Goal: Information Seeking & Learning: Find specific page/section

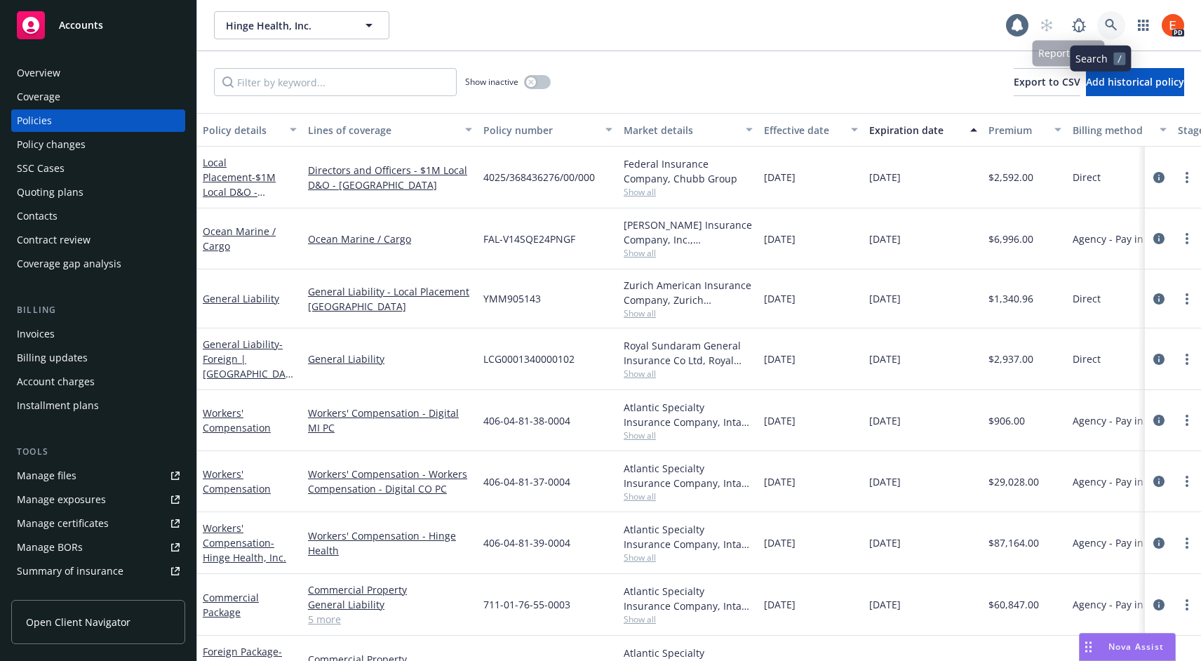
click at [1105, 25] on icon at bounding box center [1111, 25] width 13 height 13
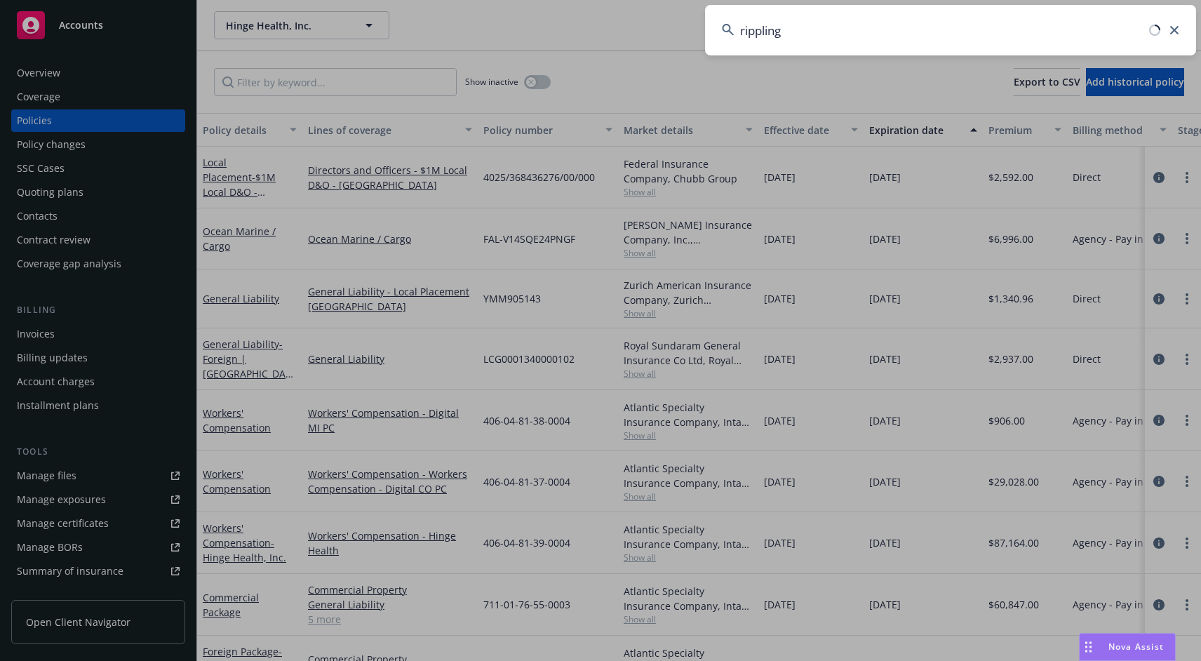
type input "rippling"
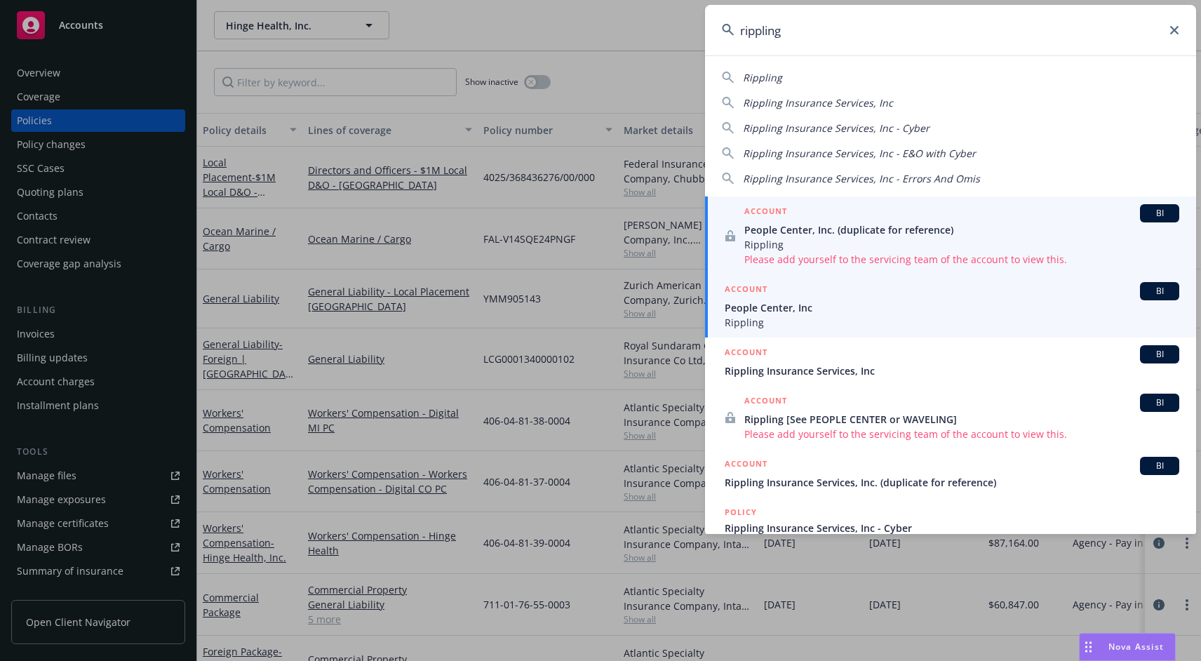
click at [796, 309] on span "People Center, Inc" at bounding box center [952, 307] width 455 height 15
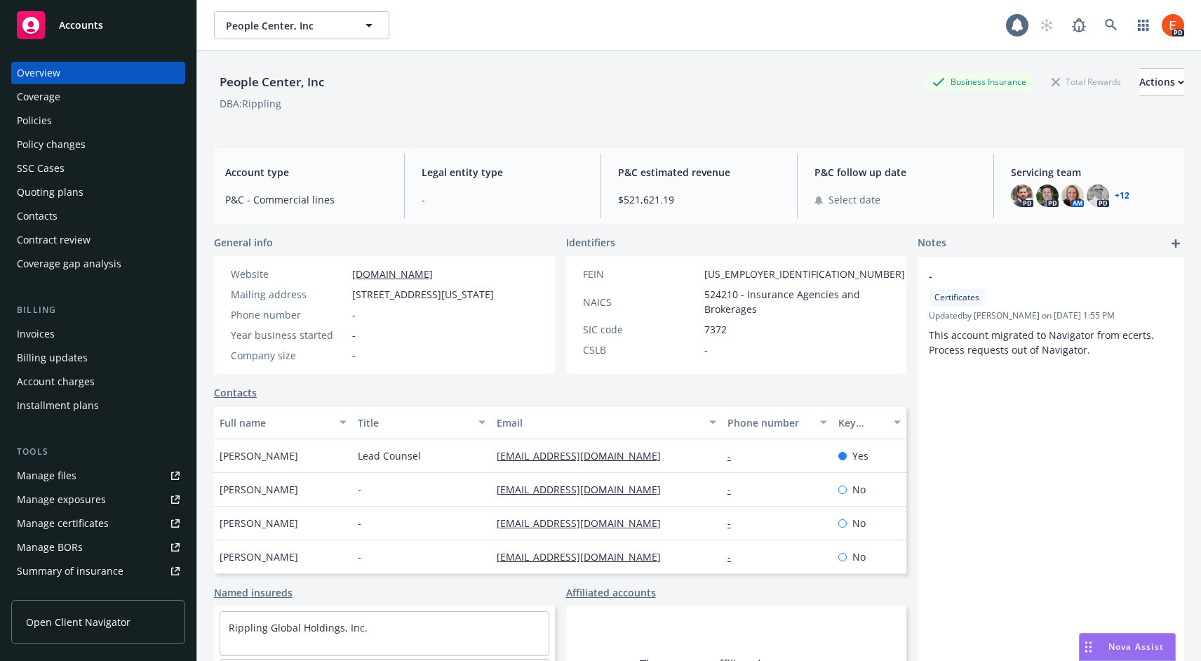
click at [23, 126] on div "Policies" at bounding box center [34, 120] width 35 height 22
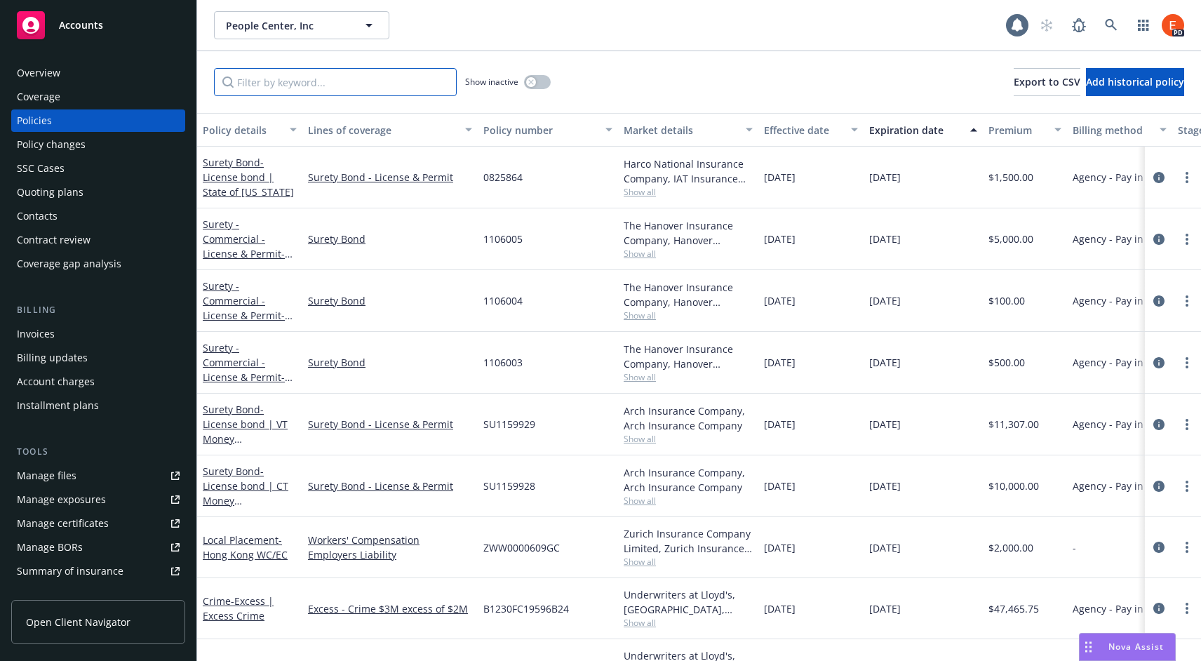
click at [329, 85] on input "Filter by keyword..." at bounding box center [335, 82] width 243 height 28
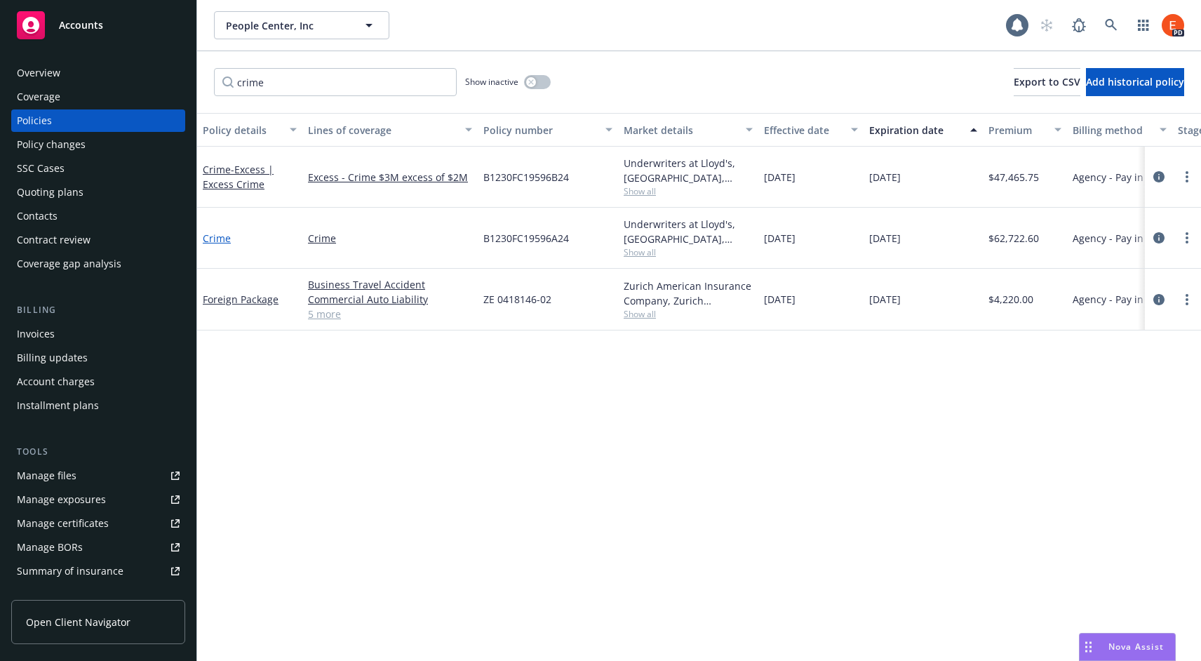
click at [212, 239] on link "Crime" at bounding box center [217, 238] width 28 height 13
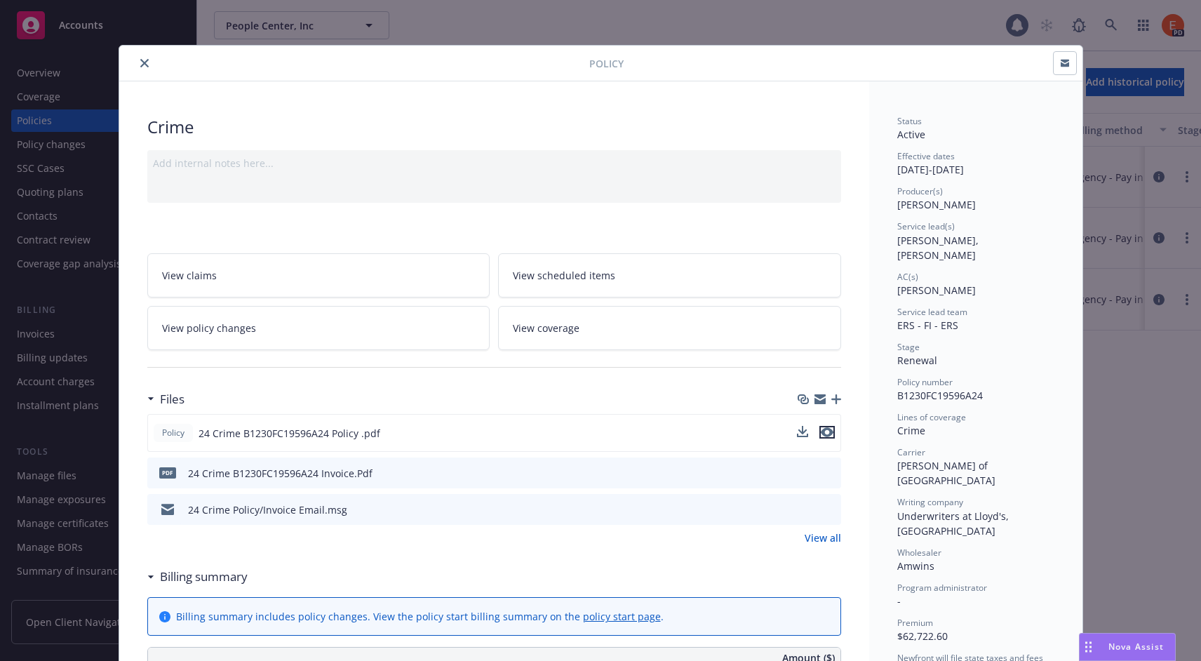
click at [821, 429] on icon "preview file" at bounding box center [827, 432] width 13 height 10
click at [140, 62] on icon "close" at bounding box center [144, 63] width 8 height 8
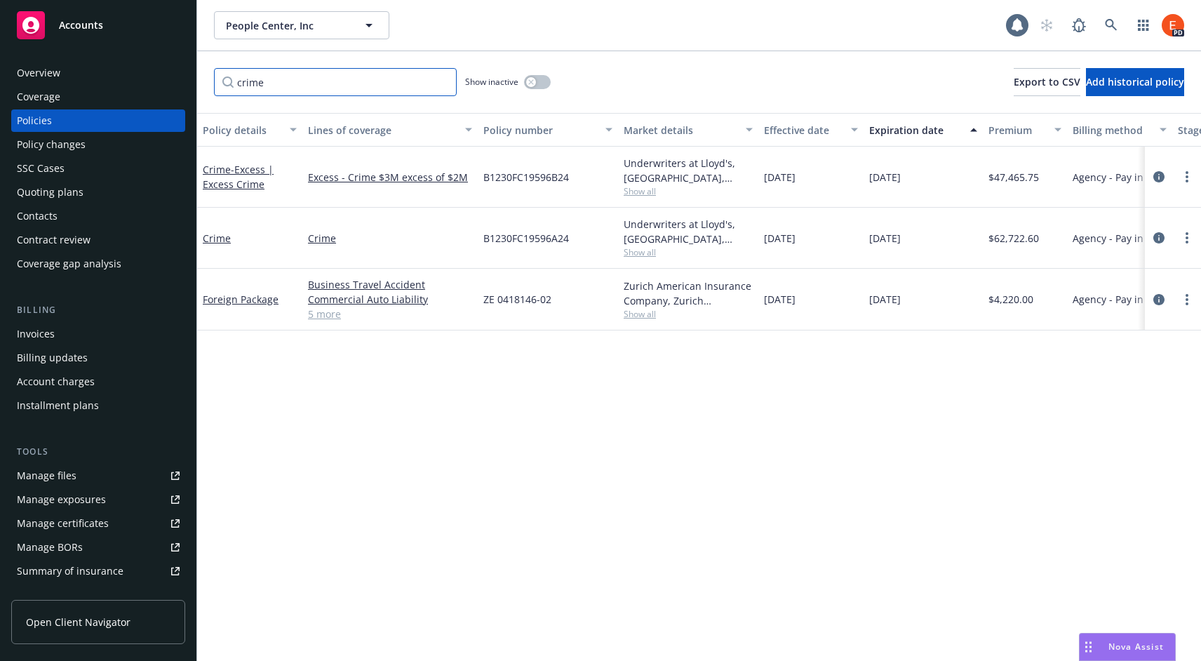
drag, startPoint x: 281, startPoint y: 86, endPoint x: 205, endPoint y: 77, distance: 77.0
click at [205, 77] on div "crime Show inactive Export to CSV Add historical policy" at bounding box center [699, 82] width 1004 height 62
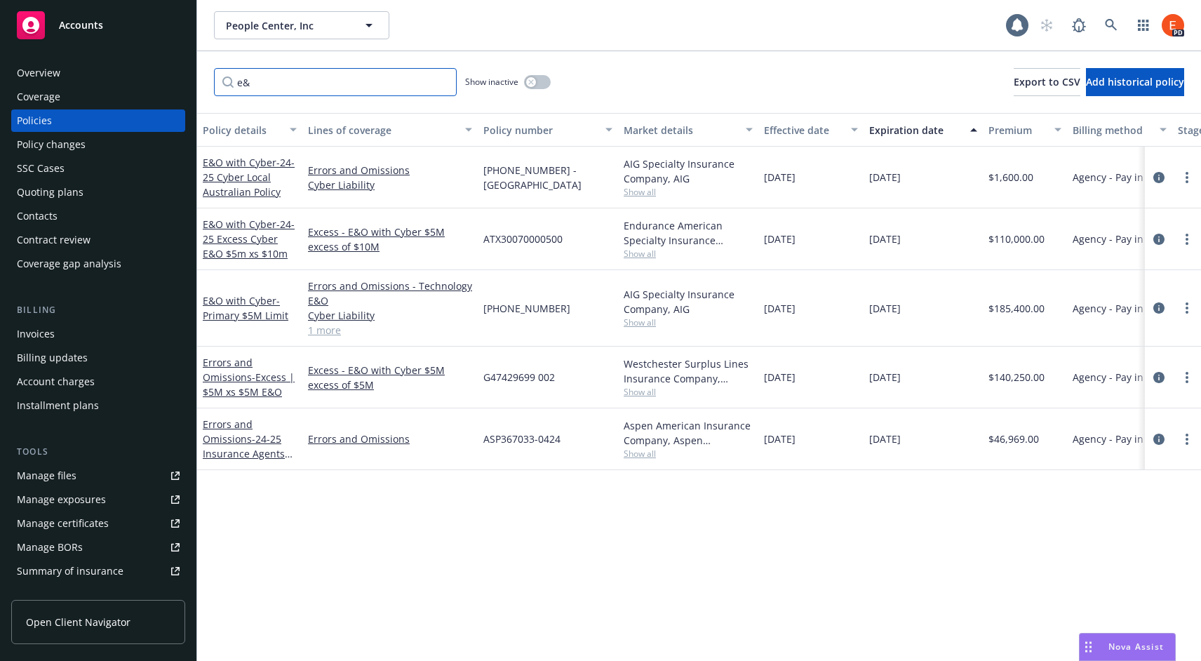
type input "e&"
click at [217, 301] on link "E&O with Cyber - Primary $5M Limit" at bounding box center [246, 308] width 86 height 28
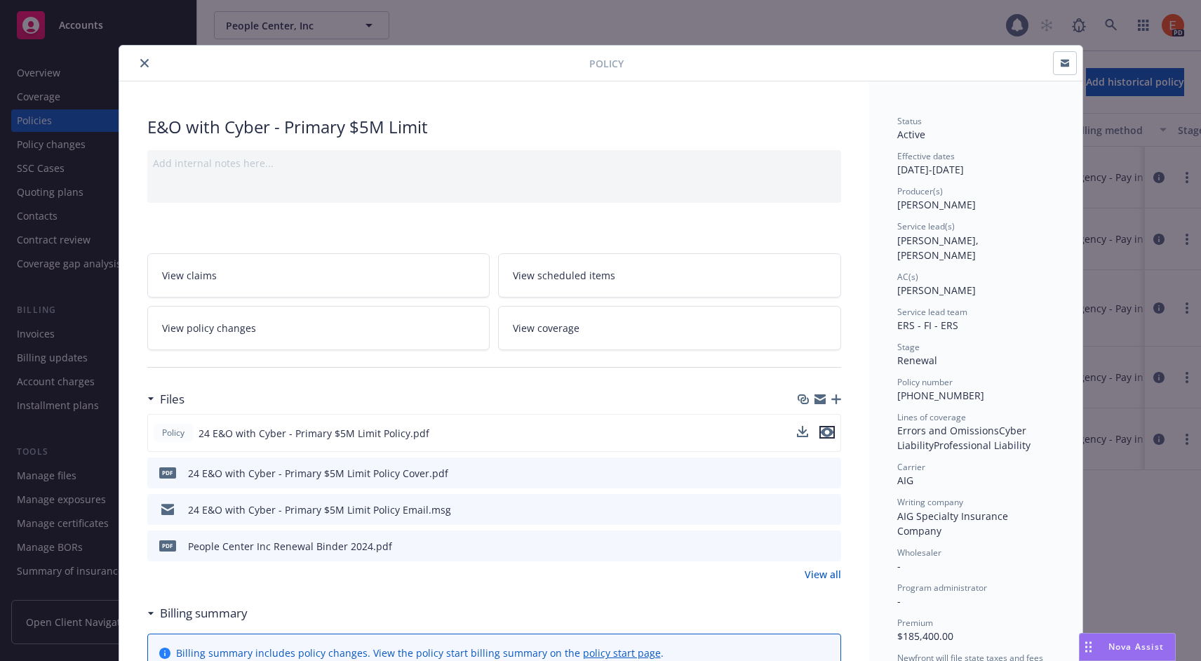
click at [827, 427] on icon "preview file" at bounding box center [827, 432] width 13 height 10
click at [140, 62] on icon "close" at bounding box center [144, 63] width 8 height 8
